Goal: Task Accomplishment & Management: Use online tool/utility

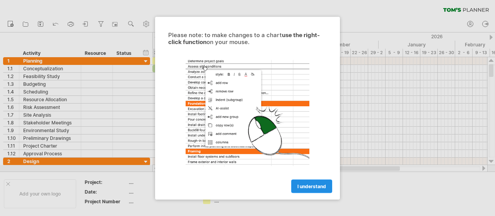
click at [308, 185] on span "I understand" at bounding box center [312, 186] width 29 height 6
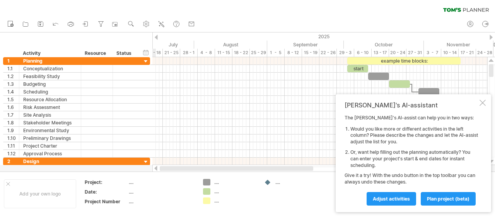
drag, startPoint x: 288, startPoint y: 168, endPoint x: 188, endPoint y: 171, distance: 99.9
click at [188, 171] on div at bounding box center [320, 168] width 321 height 5
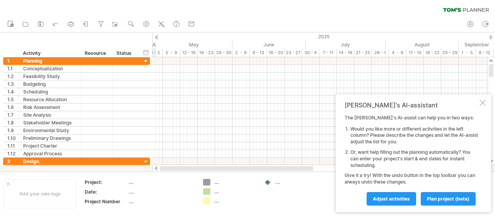
drag, startPoint x: 250, startPoint y: 168, endPoint x: 175, endPoint y: 171, distance: 75.1
click at [175, 171] on div at bounding box center [320, 168] width 321 height 5
click at [444, 197] on span "plan project (beta)" at bounding box center [448, 199] width 43 height 6
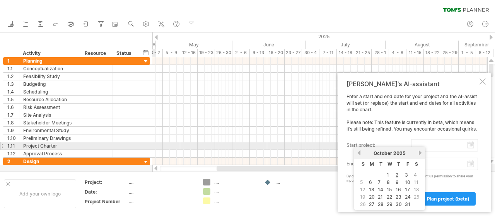
click at [435, 144] on input "start project:" at bounding box center [444, 145] width 67 height 12
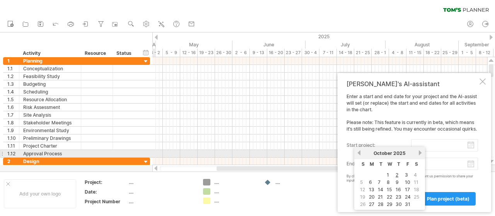
click at [421, 152] on link "next" at bounding box center [421, 153] width 6 height 6
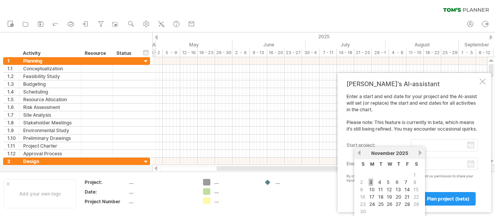
click at [371, 182] on link "3" at bounding box center [371, 182] width 5 height 7
type input "********"
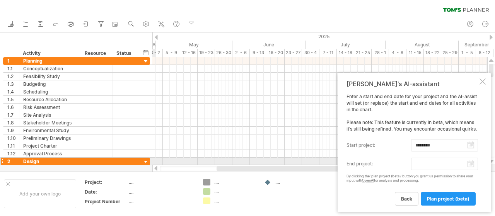
click at [471, 164] on body "progress(100%) Trying to reach [DOMAIN_NAME] Connected again... 0% clear filter…" at bounding box center [247, 109] width 495 height 218
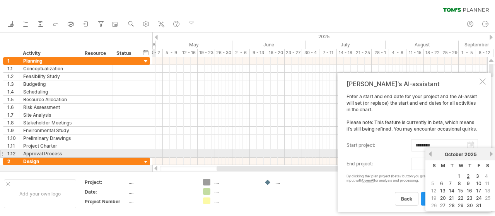
click at [491, 154] on link "next" at bounding box center [492, 154] width 6 height 6
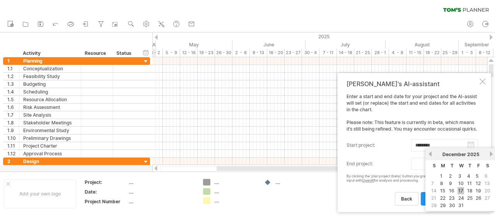
click at [461, 188] on link "17" at bounding box center [461, 190] width 7 height 7
type input "********"
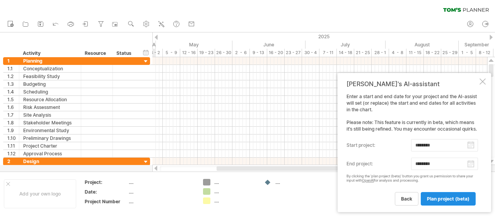
click at [444, 197] on span "plan project (beta)" at bounding box center [448, 199] width 43 height 6
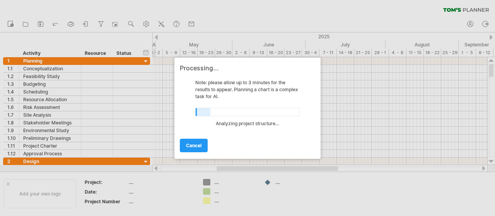
click at [493, 161] on div at bounding box center [247, 108] width 495 height 216
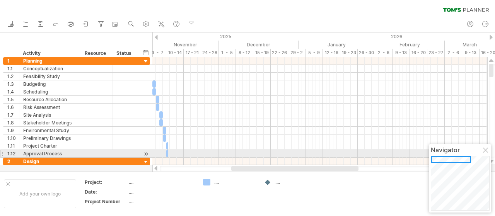
click at [486, 152] on div at bounding box center [486, 151] width 6 height 6
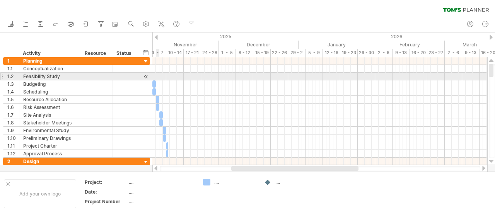
click at [158, 75] on div at bounding box center [319, 77] width 335 height 8
click at [120, 77] on div at bounding box center [125, 76] width 17 height 7
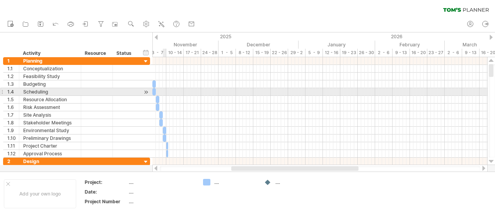
click at [163, 93] on div at bounding box center [319, 92] width 335 height 8
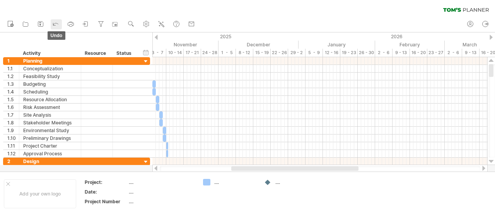
click at [56, 25] on icon at bounding box center [56, 24] width 8 height 8
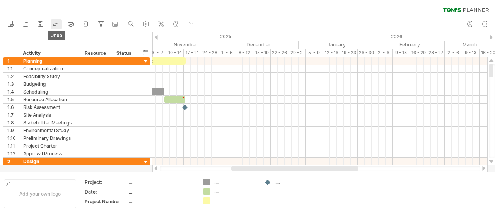
click at [56, 25] on icon at bounding box center [56, 24] width 8 height 8
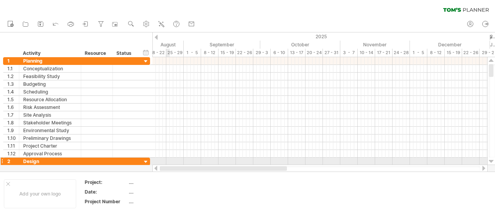
drag, startPoint x: 295, startPoint y: 168, endPoint x: 166, endPoint y: 161, distance: 128.3
click at [166, 161] on div "Trying to reach [DOMAIN_NAME] Connected again... 0% clear filter new 1" at bounding box center [247, 108] width 495 height 216
